Goal: Task Accomplishment & Management: Use online tool/utility

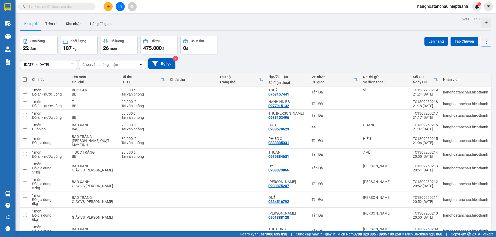
click at [123, 7] on button at bounding box center [120, 6] width 9 height 9
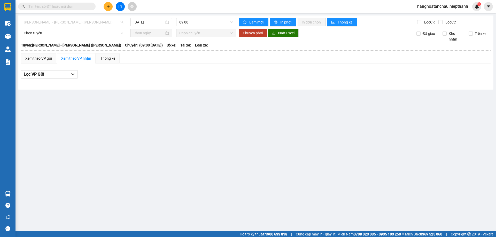
click at [82, 22] on span "[PERSON_NAME] - [PERSON_NAME] ([PERSON_NAME])" at bounding box center [74, 22] width 100 height 8
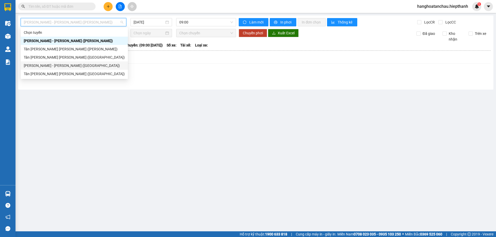
click at [70, 67] on div "[PERSON_NAME] - [PERSON_NAME] ([GEOGRAPHIC_DATA])" at bounding box center [74, 66] width 101 height 6
type input "[DATE]"
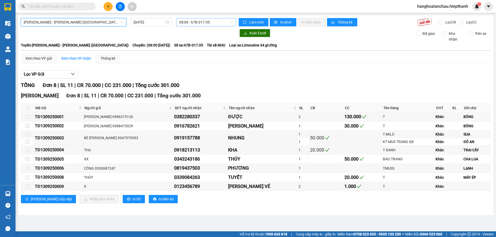
click at [183, 20] on span "08:00 - 67B-017.05" at bounding box center [206, 22] width 54 height 8
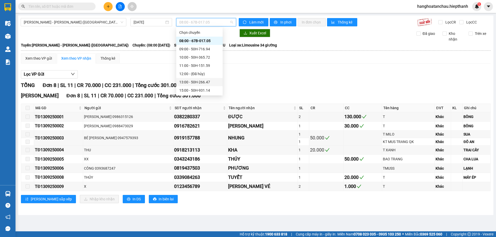
click at [203, 81] on div "13:00 - 50H-266.47" at bounding box center [199, 82] width 40 height 6
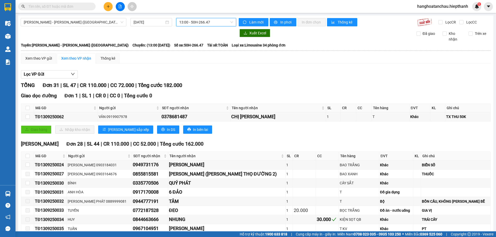
scroll to position [26, 0]
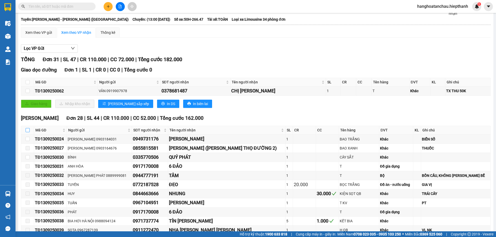
click at [27, 131] on input "checkbox" at bounding box center [28, 130] width 4 height 4
checkbox input "true"
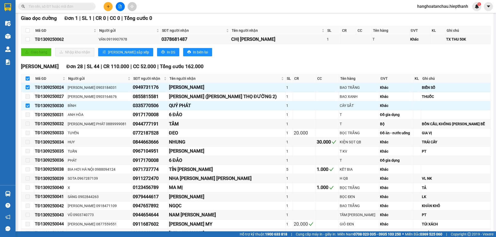
scroll to position [52, 0]
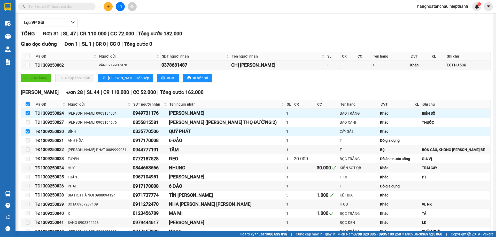
click at [28, 105] on input "checkbox" at bounding box center [28, 104] width 4 height 4
checkbox input "false"
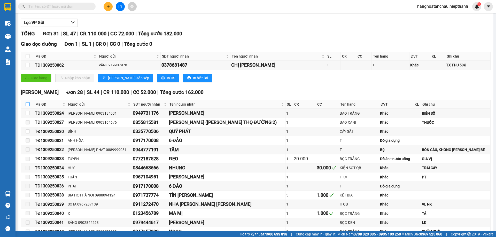
click at [28, 105] on input "checkbox" at bounding box center [28, 104] width 4 height 4
checkbox input "true"
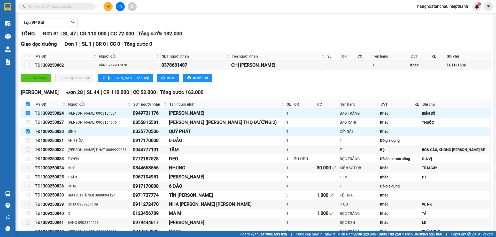
checkbox input "true"
click at [29, 105] on input "checkbox" at bounding box center [28, 104] width 4 height 4
checkbox input "false"
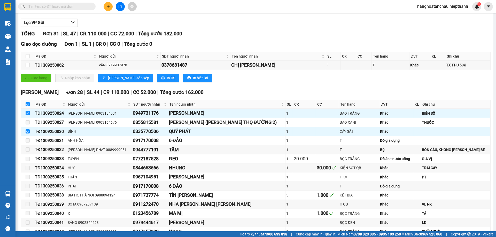
checkbox input "false"
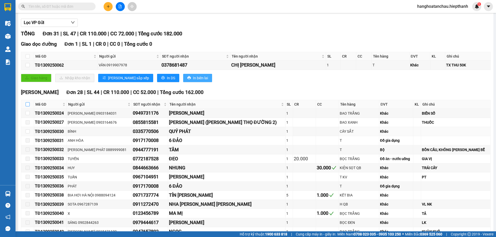
scroll to position [0, 0]
